Goal: Find specific page/section: Find specific page/section

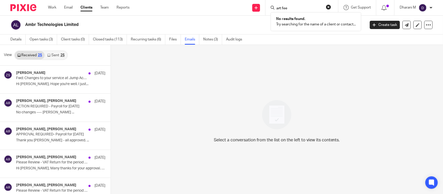
type input "art feed"
click at [292, 9] on input "Search" at bounding box center [299, 8] width 47 height 5
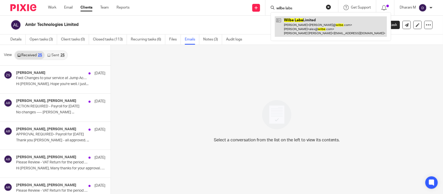
type input "wilbe labs"
click at [312, 22] on link at bounding box center [331, 26] width 112 height 21
